Goal: Check status: Check status

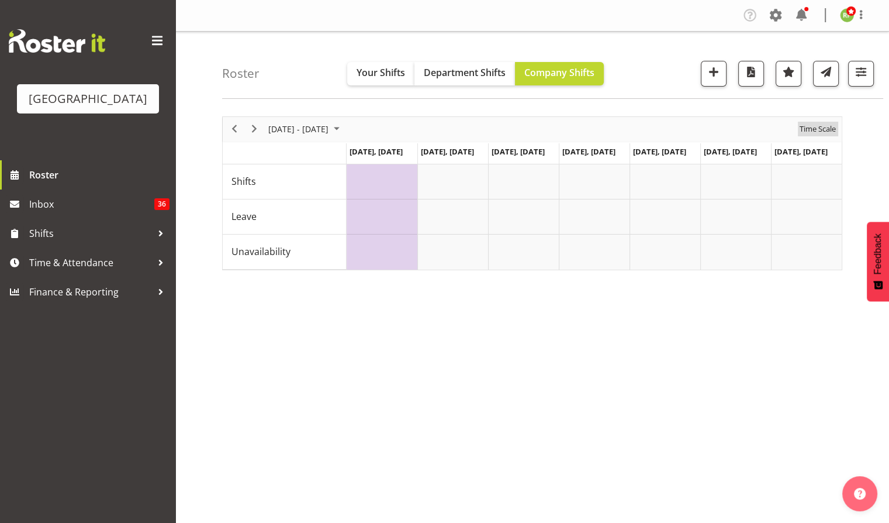
click at [822, 131] on span "Time Scale" at bounding box center [817, 129] width 39 height 15
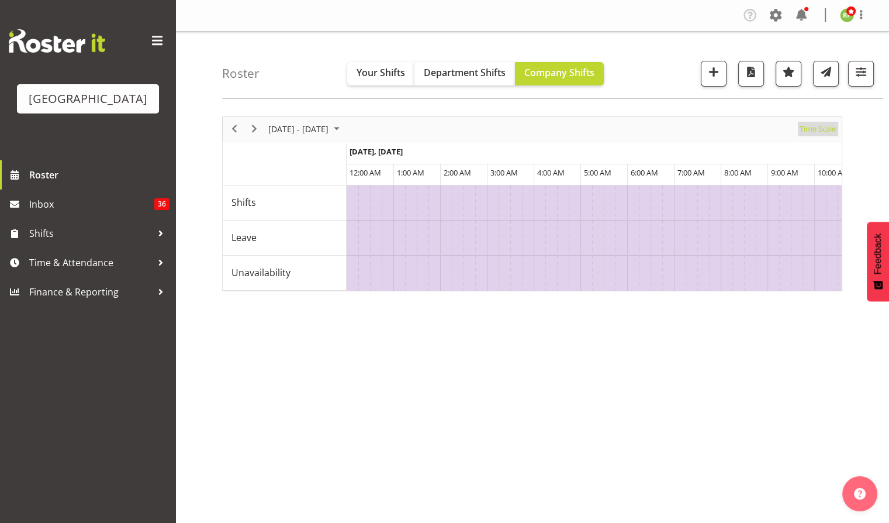
click at [824, 134] on span "Time Scale" at bounding box center [817, 129] width 39 height 15
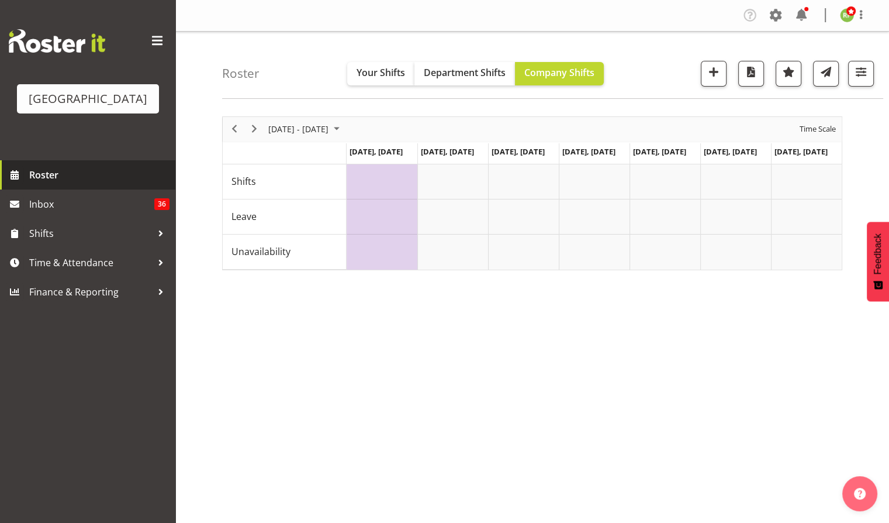
click at [30, 184] on span "Roster" at bounding box center [99, 175] width 140 height 18
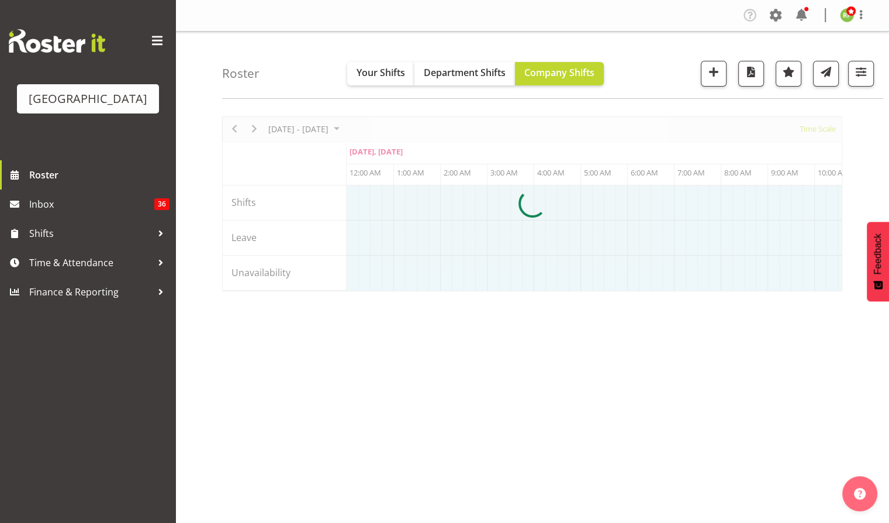
click at [810, 126] on div at bounding box center [532, 203] width 620 height 175
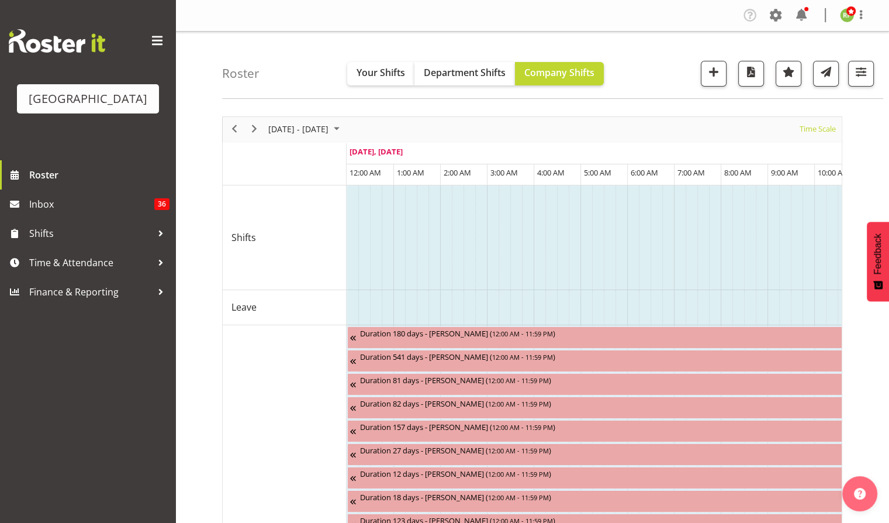
click at [818, 138] on div "Time Scale" at bounding box center [818, 129] width 44 height 25
click at [818, 127] on span "Time Scale" at bounding box center [817, 129] width 39 height 15
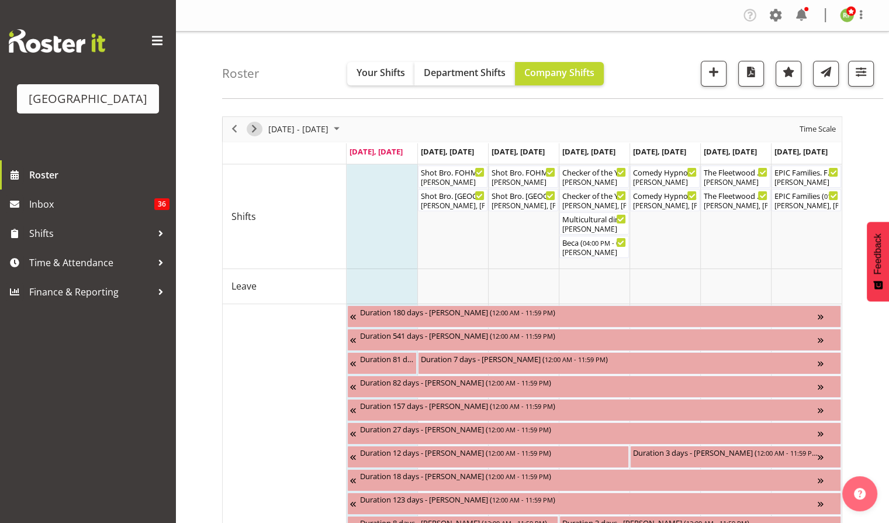
click at [247, 129] on button "Next" at bounding box center [255, 129] width 16 height 15
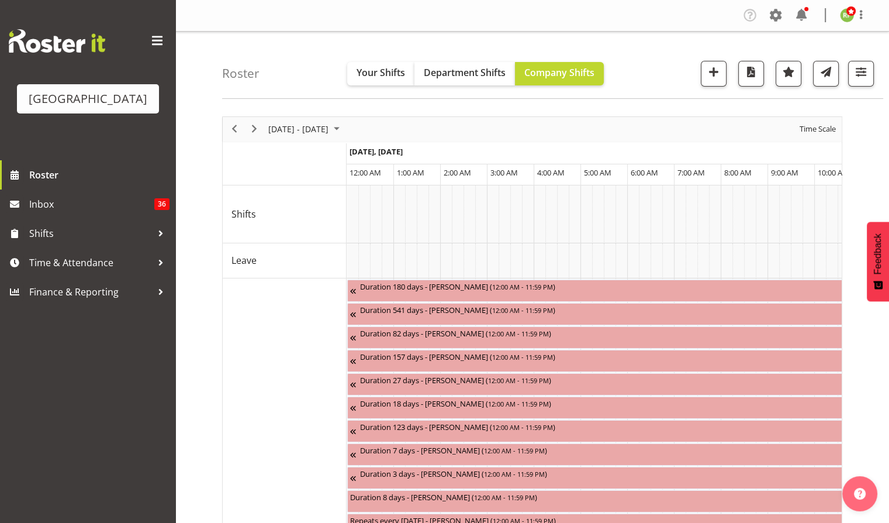
click at [832, 119] on div "Time Scale" at bounding box center [818, 129] width 44 height 25
click at [821, 128] on span "Time Scale" at bounding box center [817, 129] width 39 height 15
